Goal: Information Seeking & Learning: Understand process/instructions

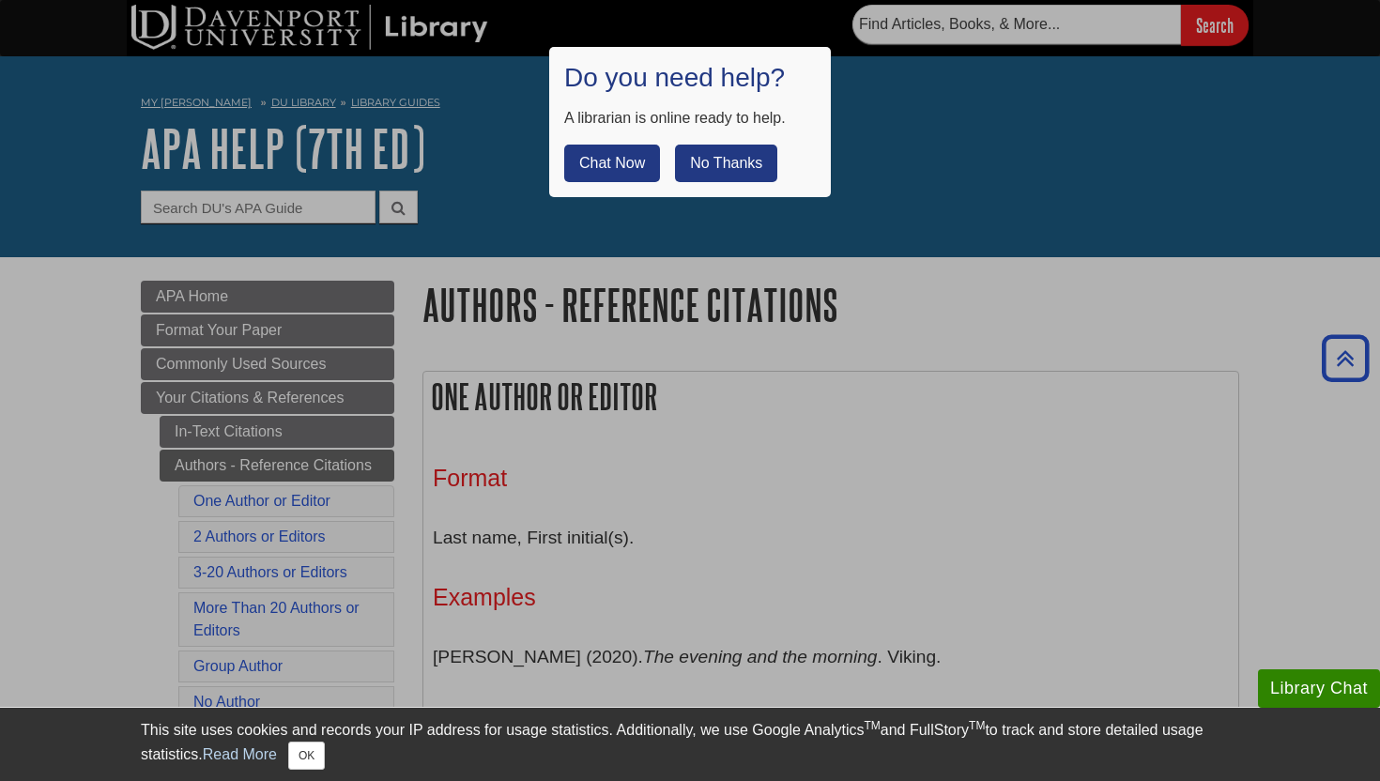
scroll to position [8110, 0]
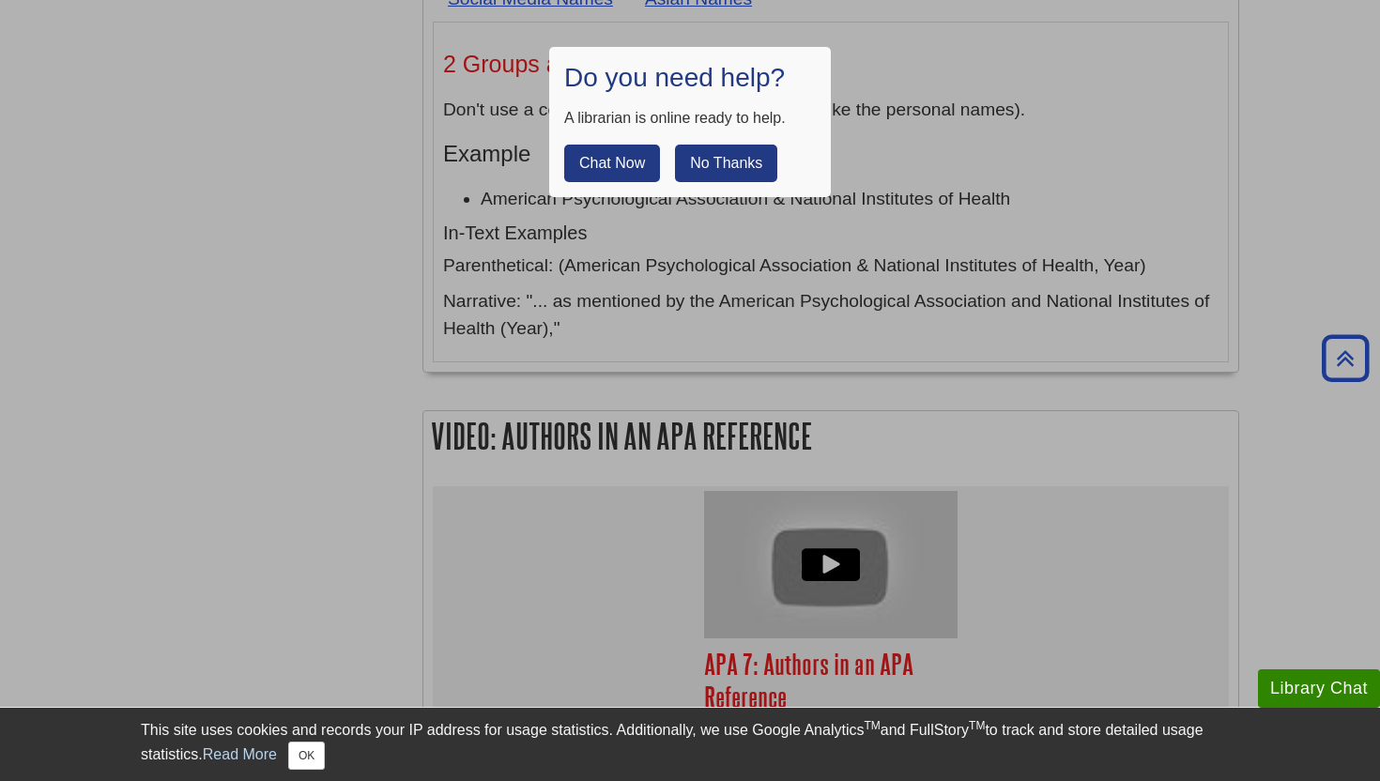
click at [721, 162] on button "No Thanks" at bounding box center [726, 164] width 102 height 38
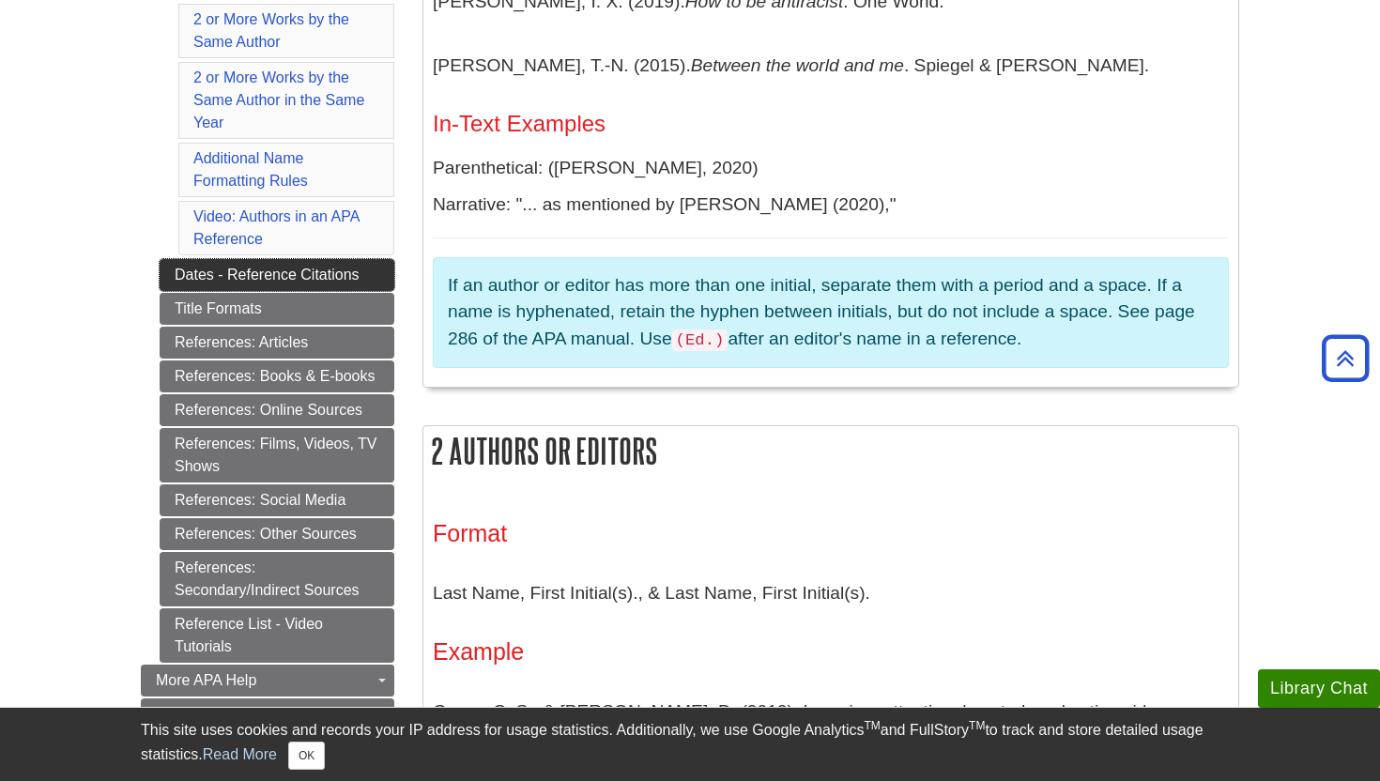
scroll to position [719, 0]
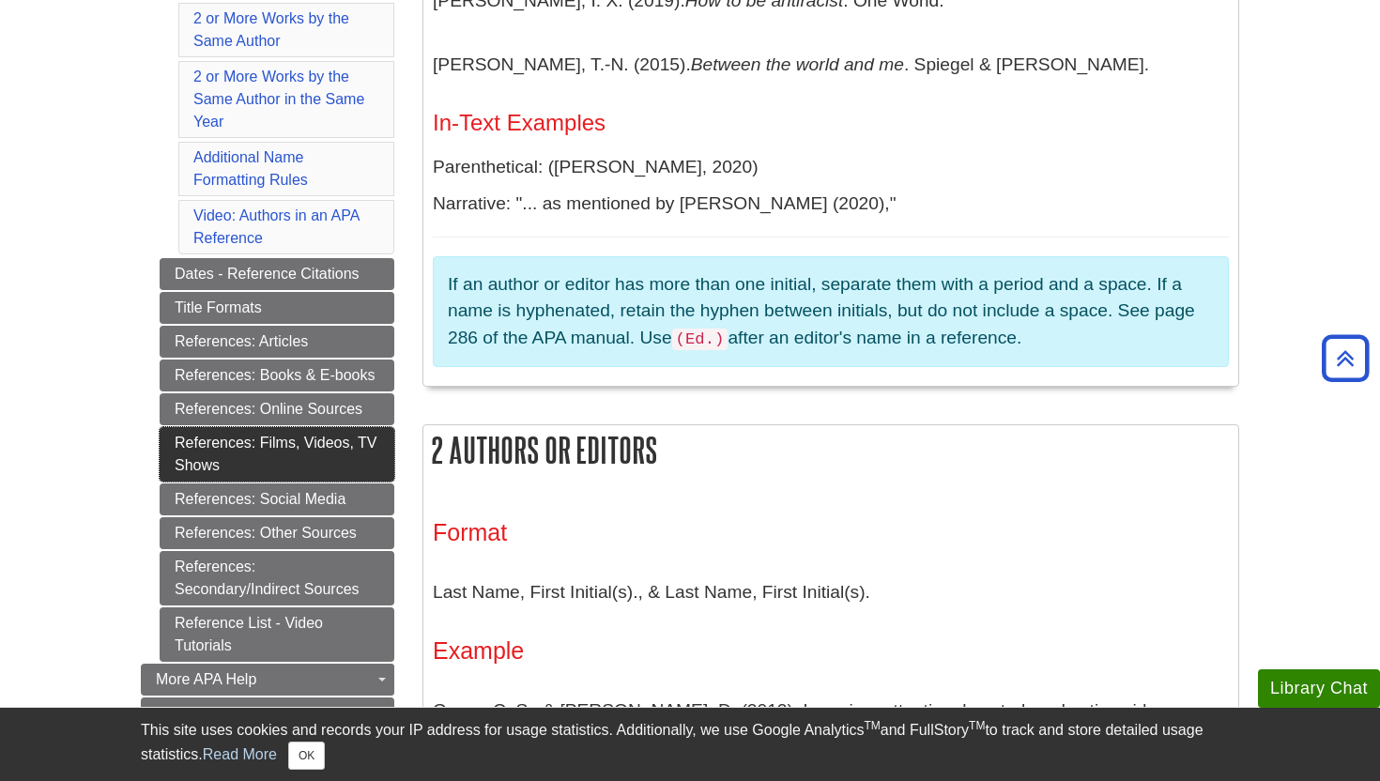
click at [267, 451] on link "References: Films, Videos, TV Shows" at bounding box center [277, 454] width 235 height 54
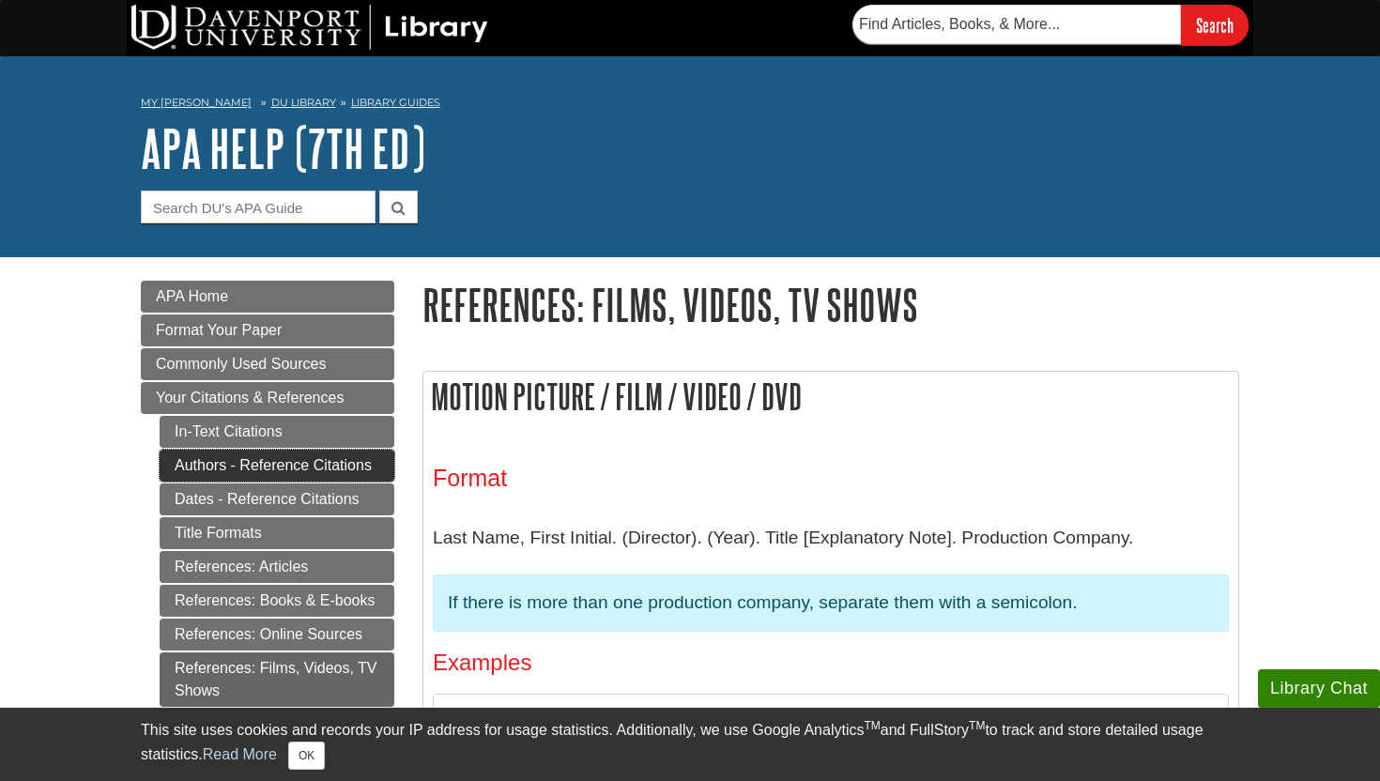
click at [242, 455] on link "Authors - Reference Citations" at bounding box center [277, 466] width 235 height 32
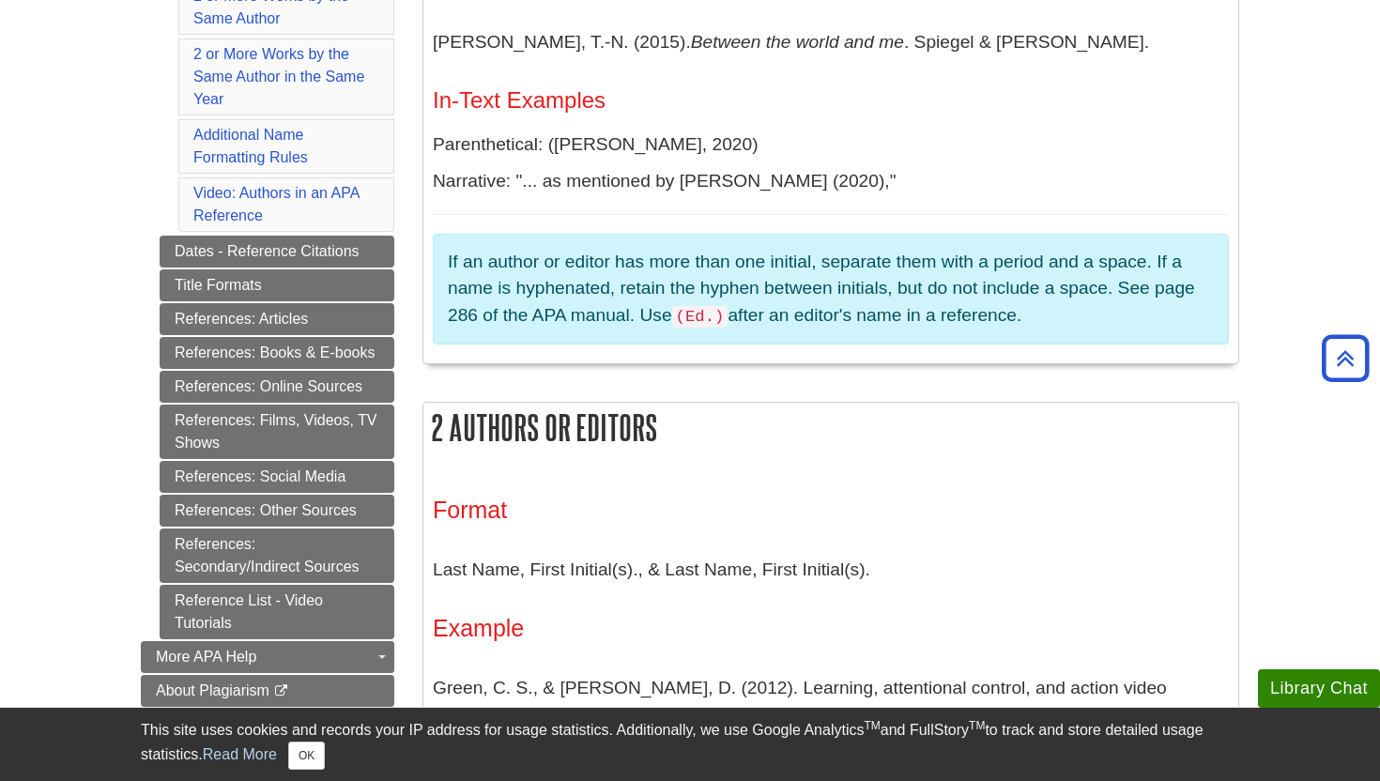
scroll to position [809, 0]
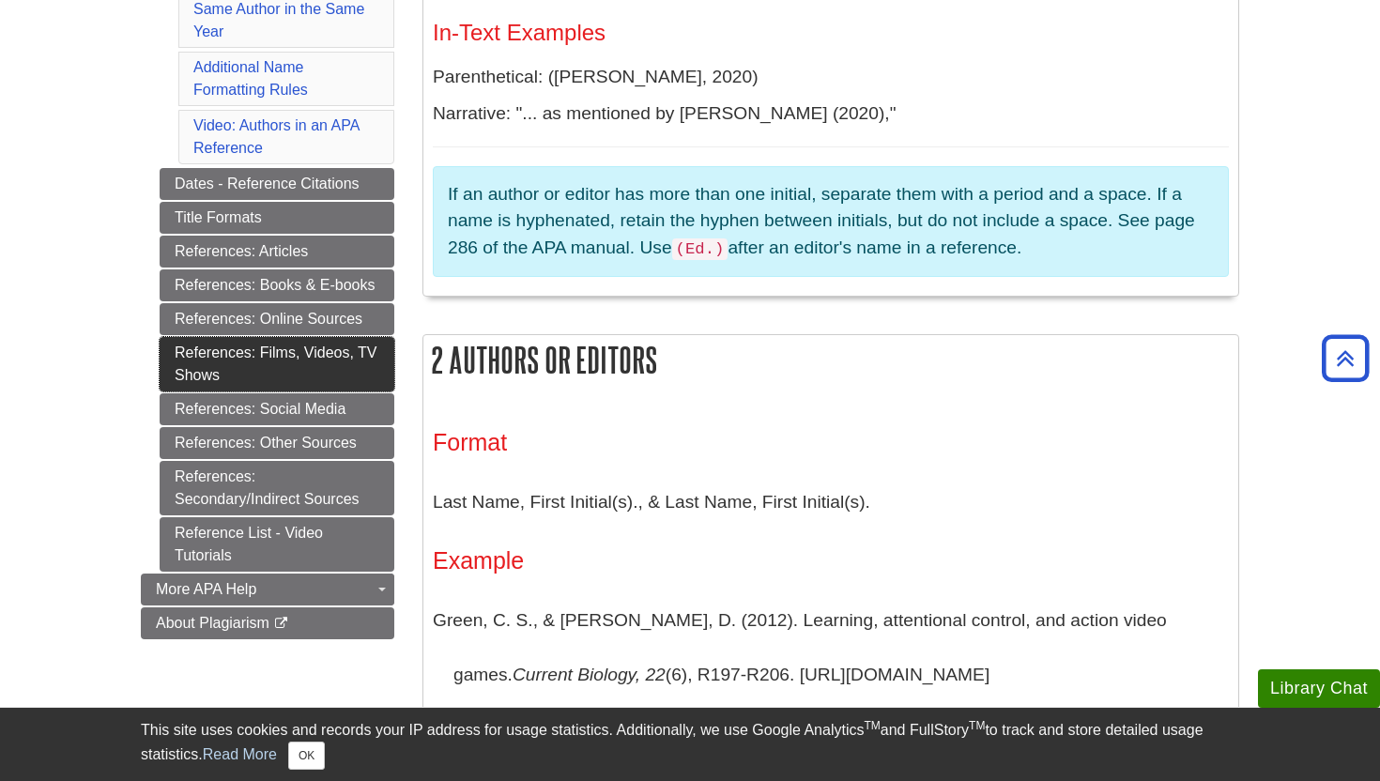
click at [277, 368] on link "References: Films, Videos, TV Shows" at bounding box center [277, 364] width 235 height 54
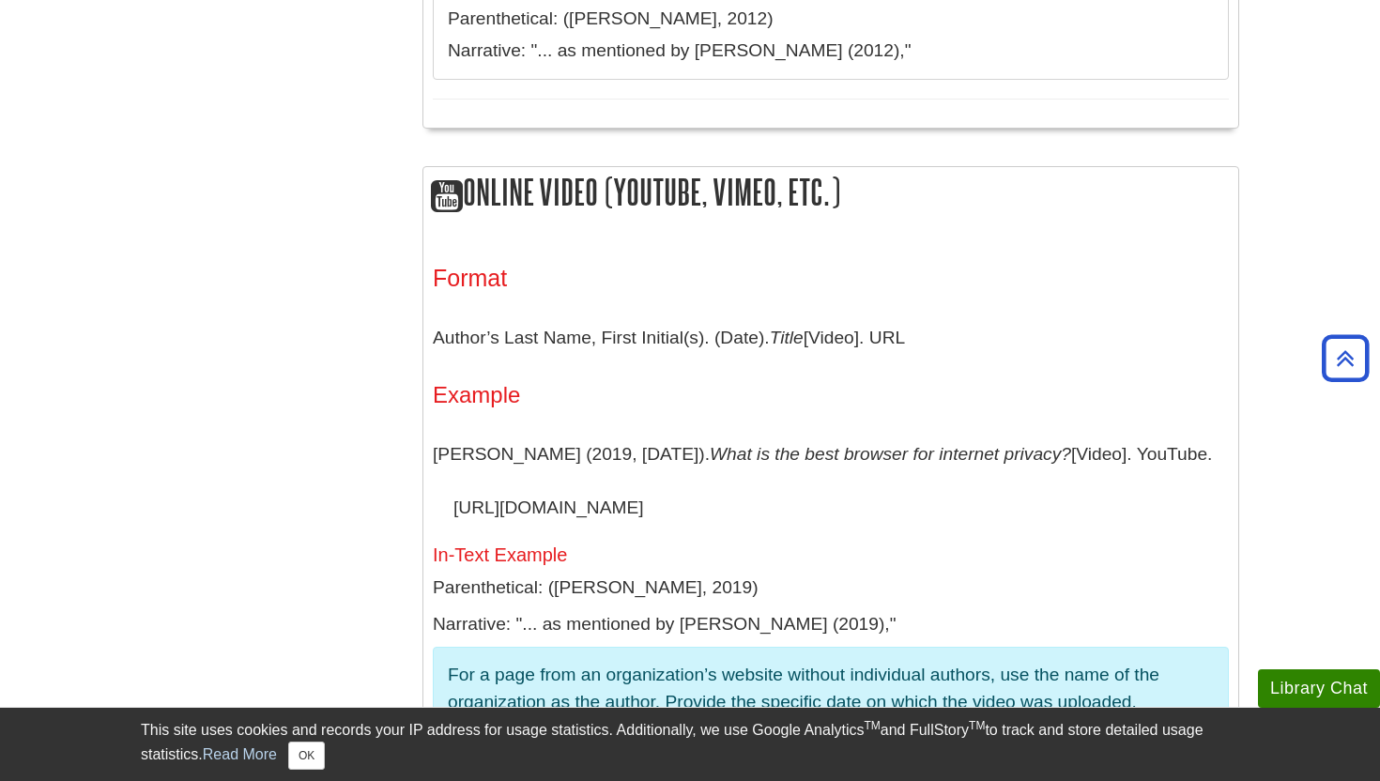
scroll to position [1443, 0]
